Goal: Check status

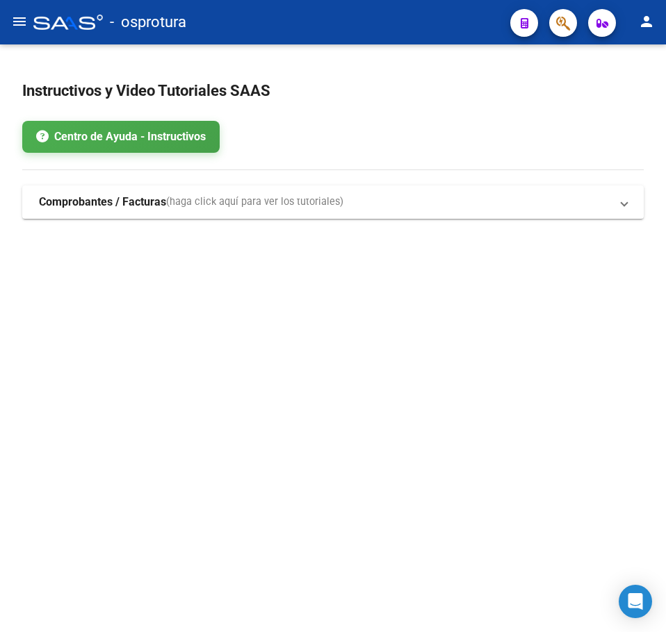
click at [238, 259] on div "Instructivos y Video Tutoriales SAAS Centro de Ayuda - Instructivos Comprobante…" at bounding box center [333, 164] width 666 height 241
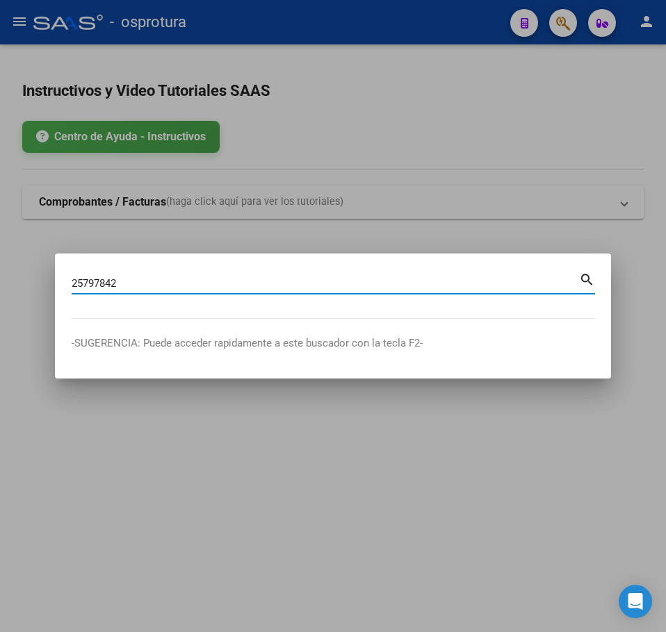
type input "25797842"
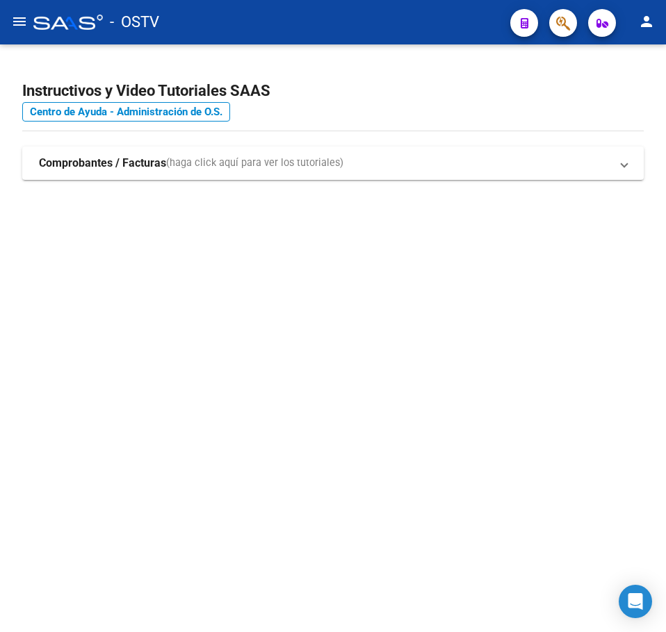
click at [204, 311] on mat-sidenav-content "Instructivos y Video Tutoriales SAAS Centro de Ayuda - Administración de O.S. C…" at bounding box center [333, 338] width 666 height 588
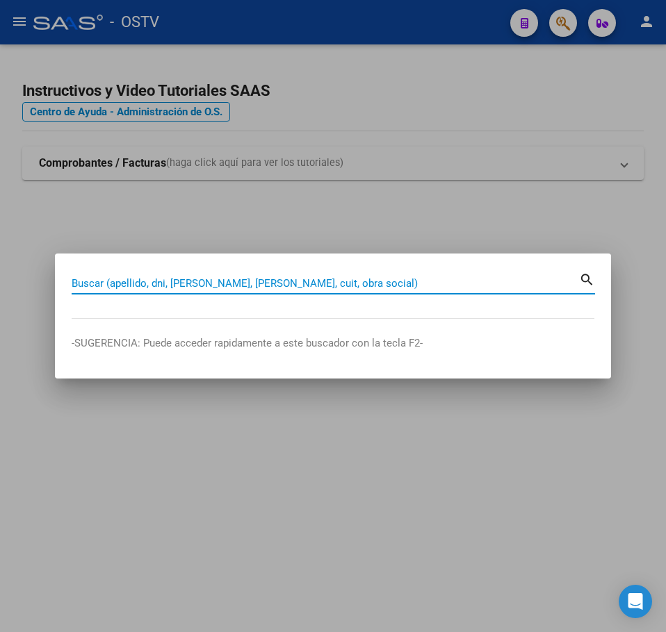
paste input "20257978428"
type input "20257978428"
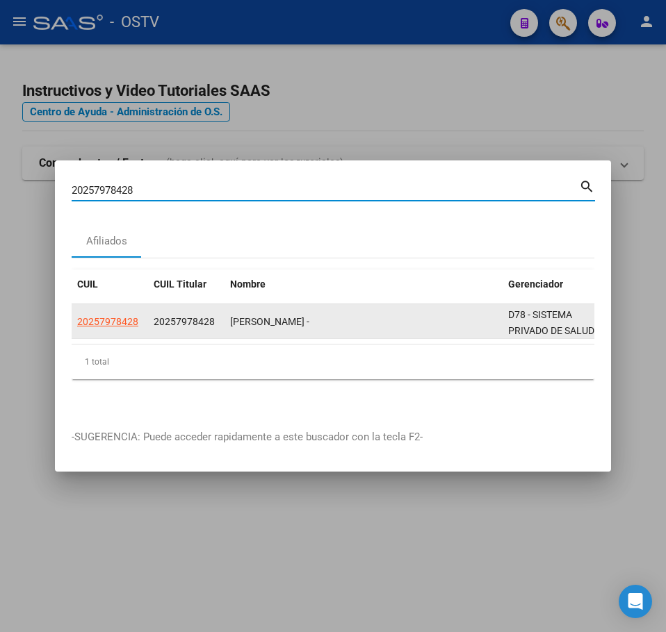
click at [99, 327] on datatable-body-cell "20257978428" at bounding box center [110, 321] width 76 height 34
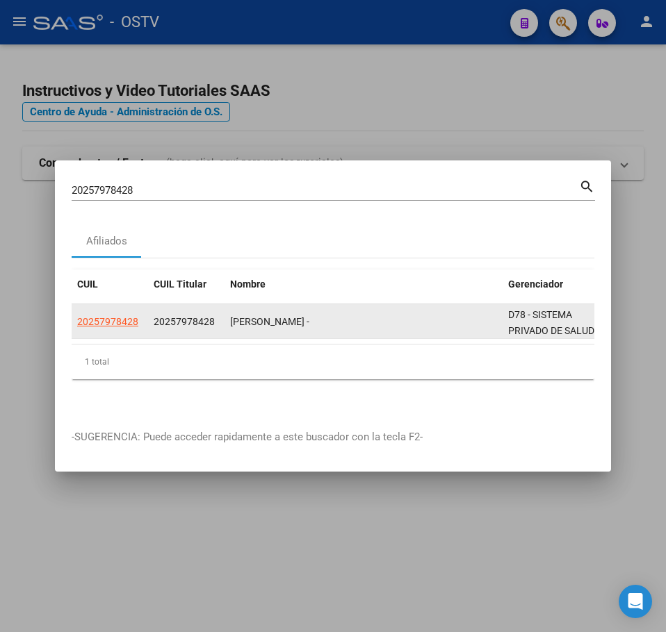
click at [100, 319] on span "20257978428" at bounding box center [107, 321] width 61 height 11
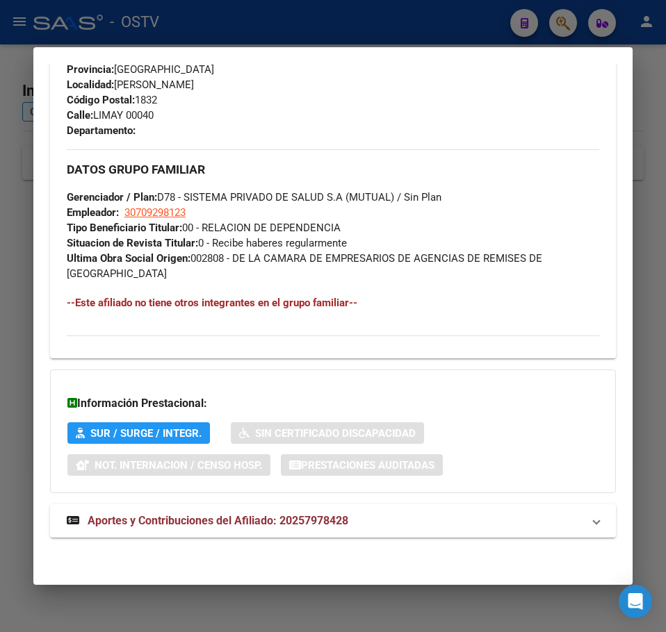
click at [228, 531] on mat-expansion-panel-header "Aportes y Contribuciones del Afiliado: 20257978428" at bounding box center [333, 521] width 566 height 33
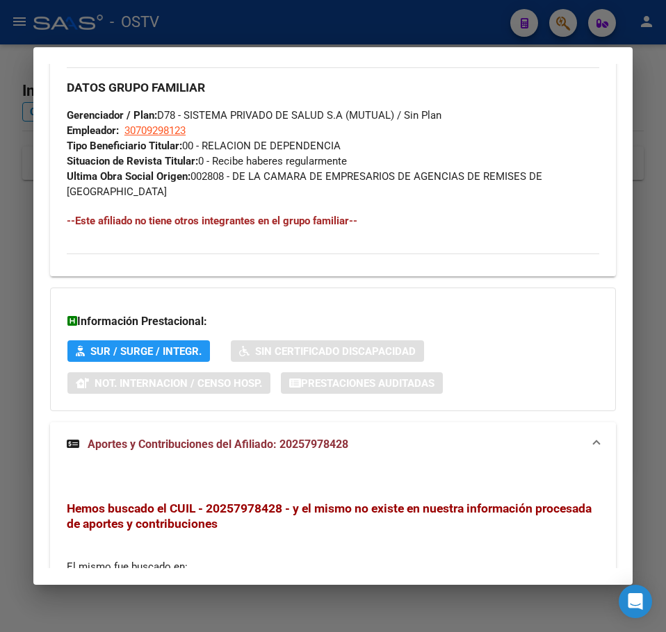
scroll to position [998, 0]
